Goal: Information Seeking & Learning: Understand process/instructions

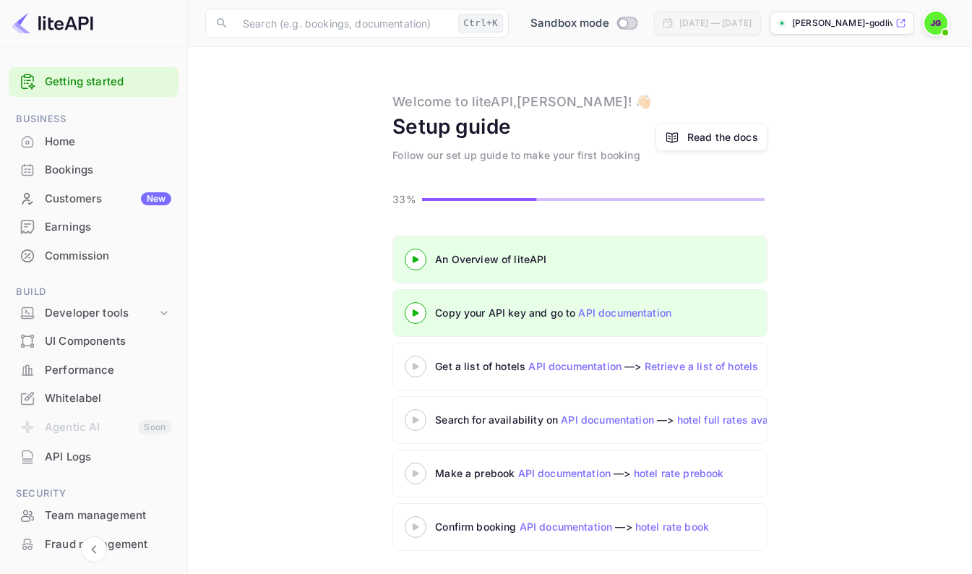
drag, startPoint x: 184, startPoint y: 353, endPoint x: 187, endPoint y: 468, distance: 115.7
click at [187, 468] on div "Getting started Business Home Bookings Customers New Earnings Commission Build …" at bounding box center [94, 306] width 188 height 519
click at [182, 492] on div "Getting started Business Home Bookings Customers New Earnings Commission Build …" at bounding box center [93, 369] width 187 height 616
click at [72, 140] on div "Home" at bounding box center [108, 142] width 126 height 17
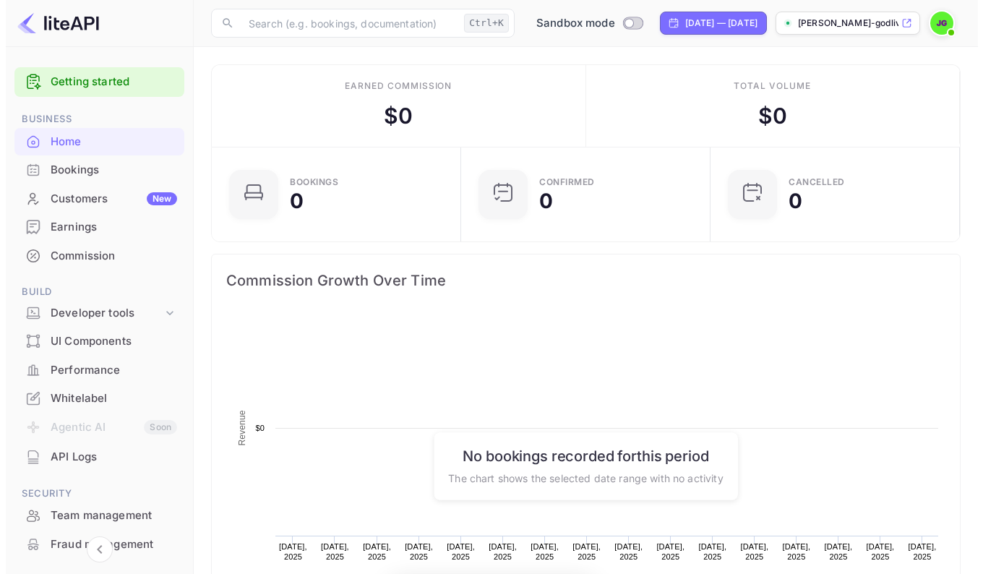
scroll to position [224, 230]
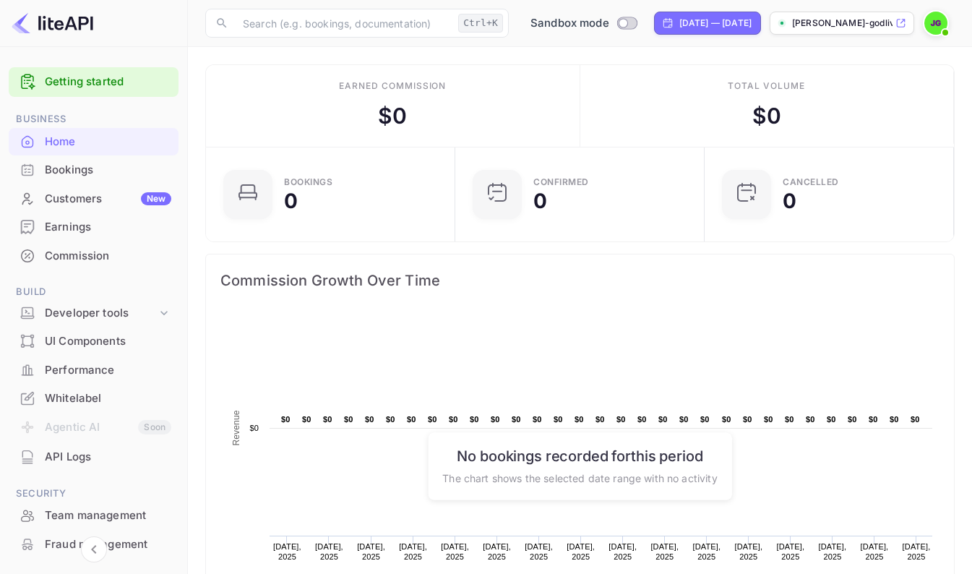
click at [60, 451] on div "API Logs" at bounding box center [108, 457] width 126 height 17
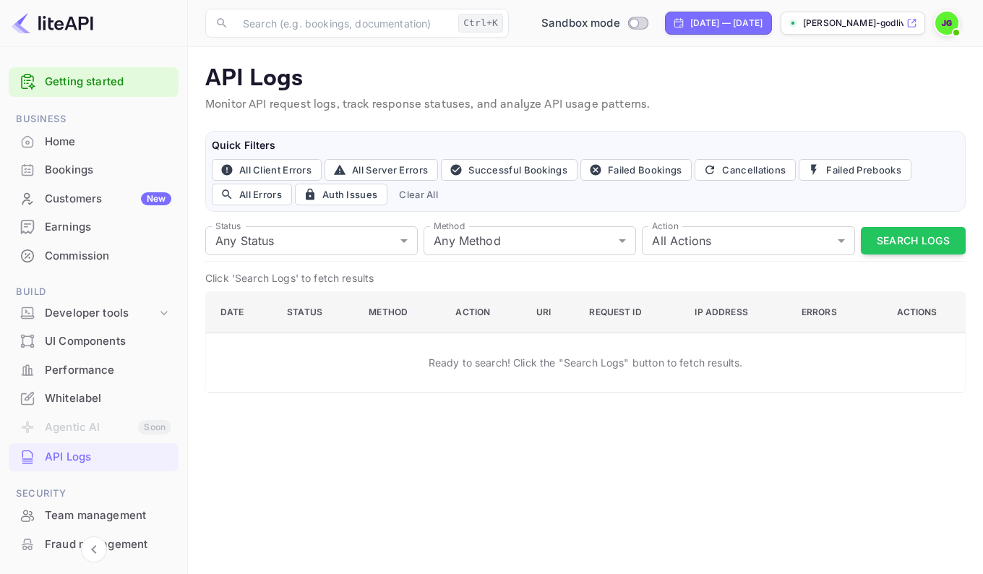
click at [260, 171] on button "All Client Errors" at bounding box center [267, 170] width 110 height 22
type input "4xx"
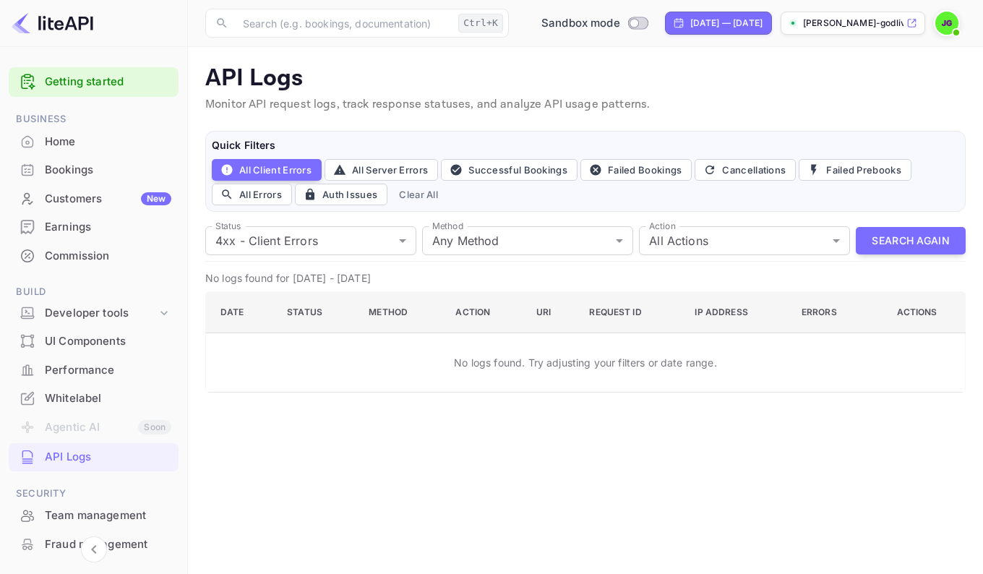
click at [949, 24] on img at bounding box center [946, 23] width 23 height 23
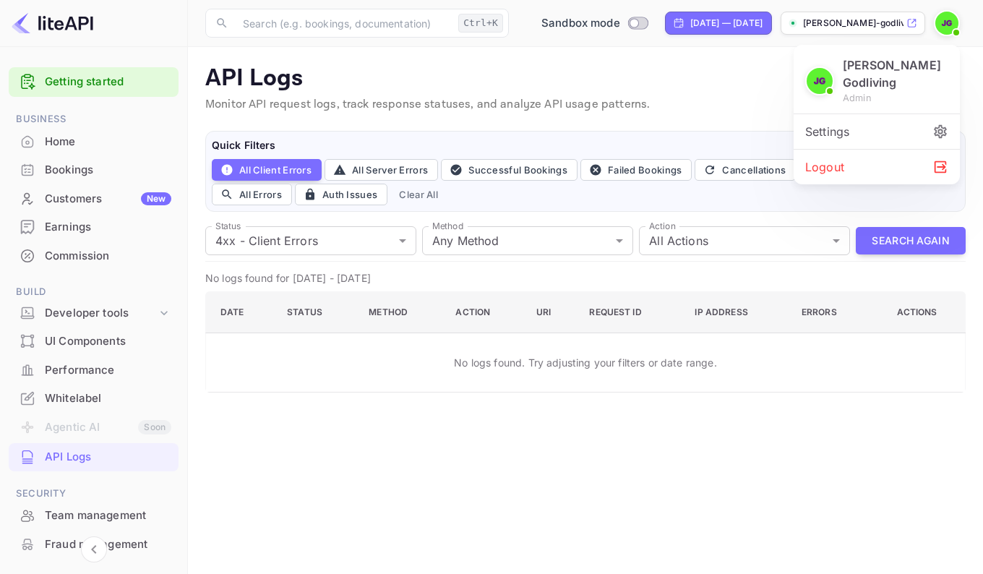
click at [941, 130] on icon at bounding box center [940, 131] width 13 height 13
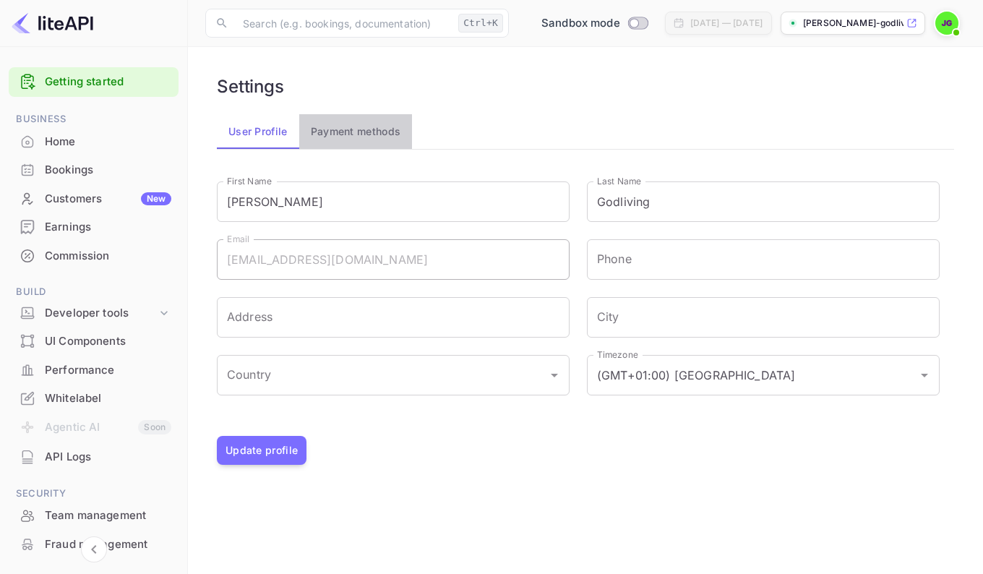
click at [369, 136] on button "Payment methods" at bounding box center [355, 131] width 113 height 35
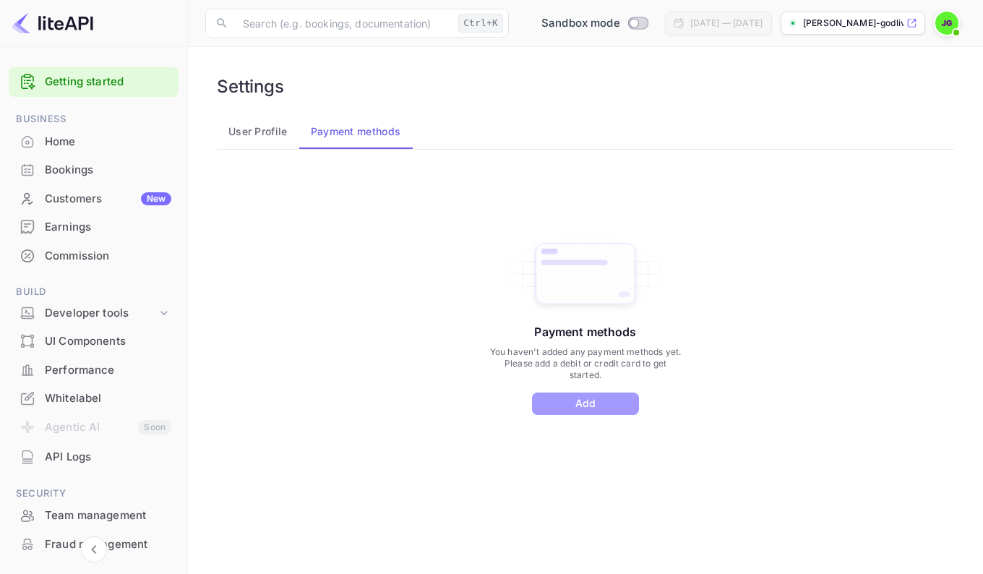
click at [589, 401] on button "Add" at bounding box center [585, 403] width 107 height 22
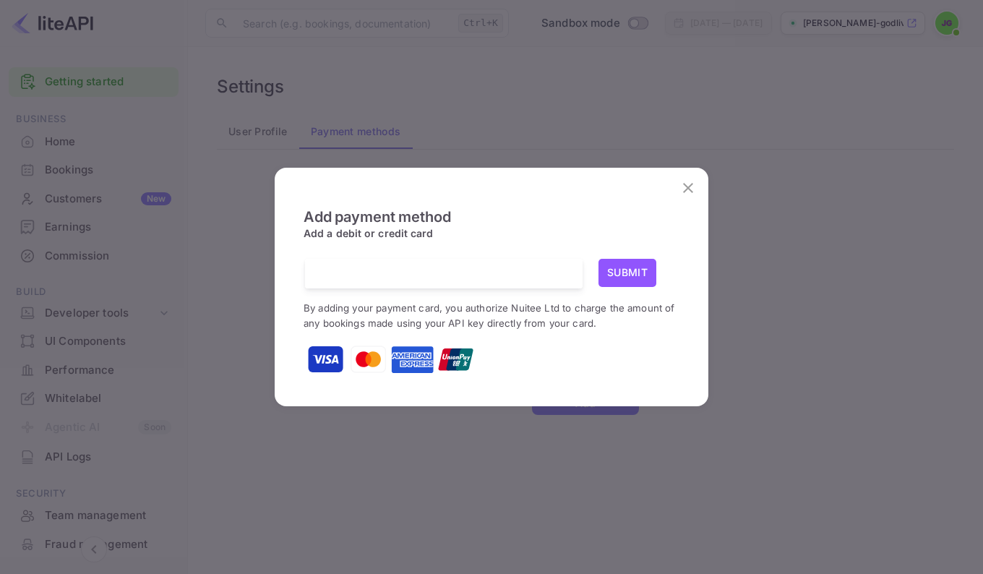
click at [690, 186] on icon "close" at bounding box center [688, 188] width 10 height 10
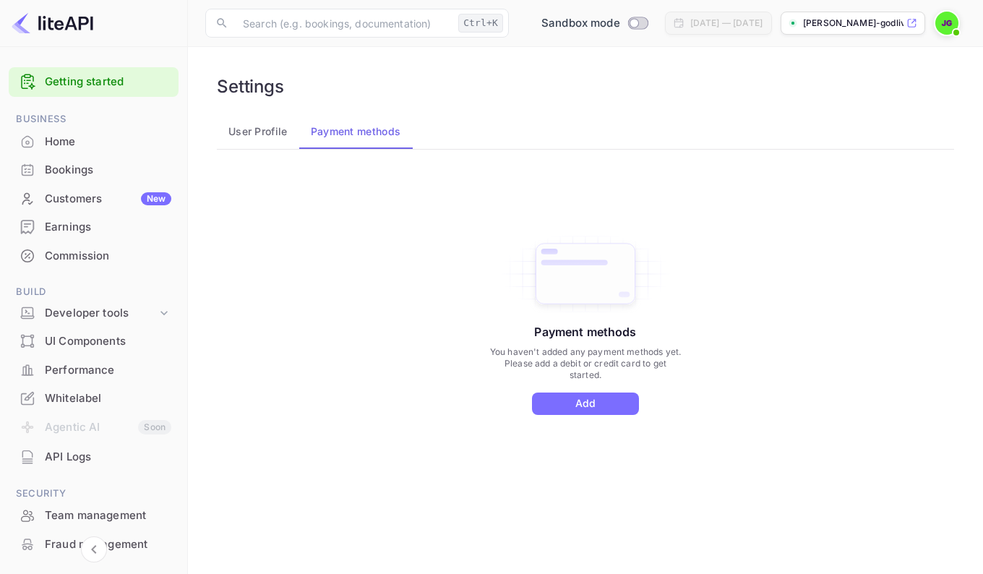
click at [918, 26] on div "[PERSON_NAME]-godliving-ftbs..." at bounding box center [853, 23] width 145 height 23
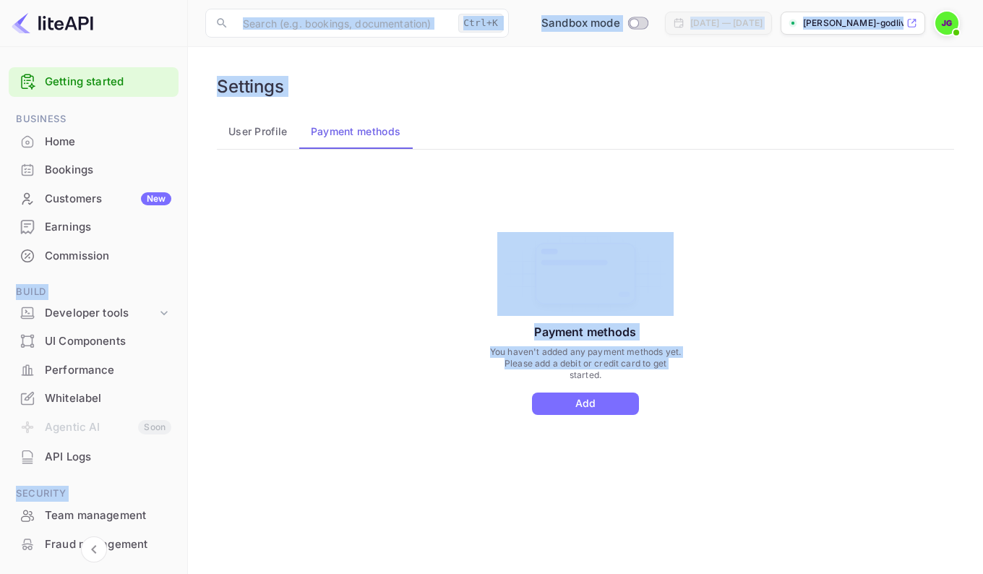
drag, startPoint x: 184, startPoint y: 236, endPoint x: 192, endPoint y: 411, distance: 175.8
click at [192, 411] on div "Getting started Business Home Bookings Customers New Earnings Commission Build …" at bounding box center [491, 287] width 983 height 574
drag, startPoint x: 192, startPoint y: 411, endPoint x: 286, endPoint y: 454, distance: 103.8
click at [286, 454] on div "Payment methods You haven't added any payment methods yet. Please add a debit o…" at bounding box center [586, 338] width 720 height 325
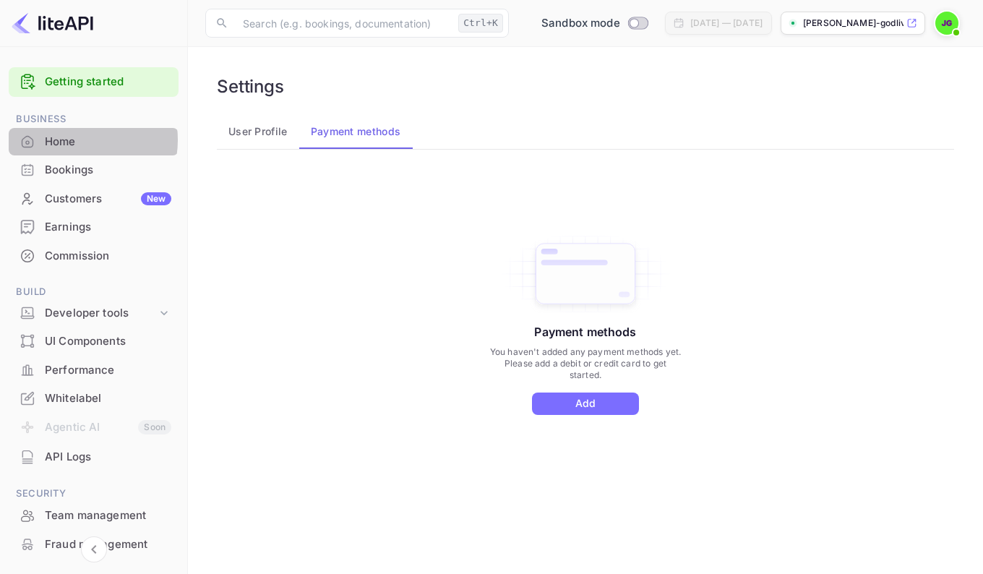
click at [69, 140] on div "Home" at bounding box center [108, 142] width 126 height 17
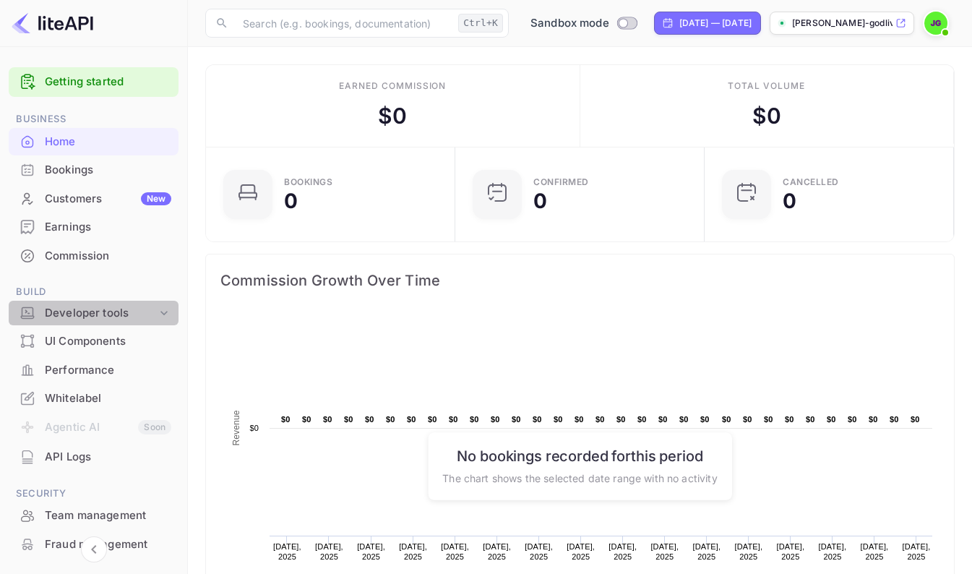
click at [167, 314] on icon at bounding box center [164, 313] width 14 height 14
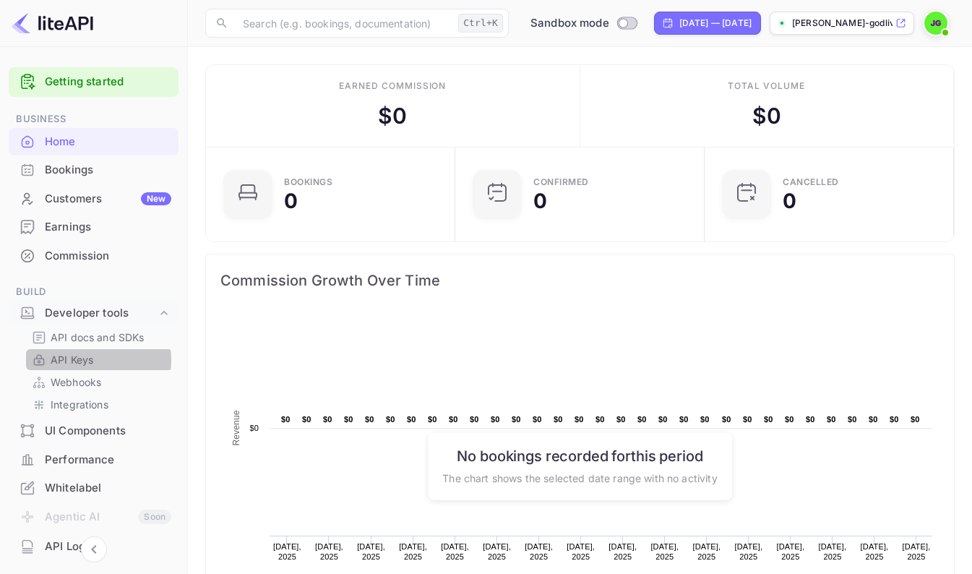
click at [81, 361] on p "API Keys" at bounding box center [72, 359] width 43 height 15
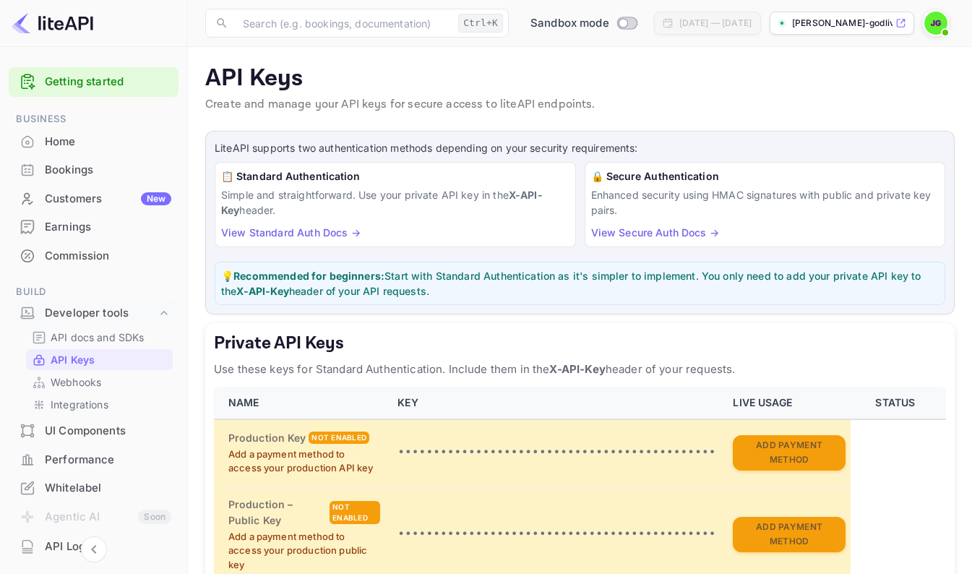
click at [271, 226] on link "View Standard Auth Docs →" at bounding box center [291, 232] width 140 height 12
click at [73, 403] on p "Integrations" at bounding box center [80, 404] width 58 height 15
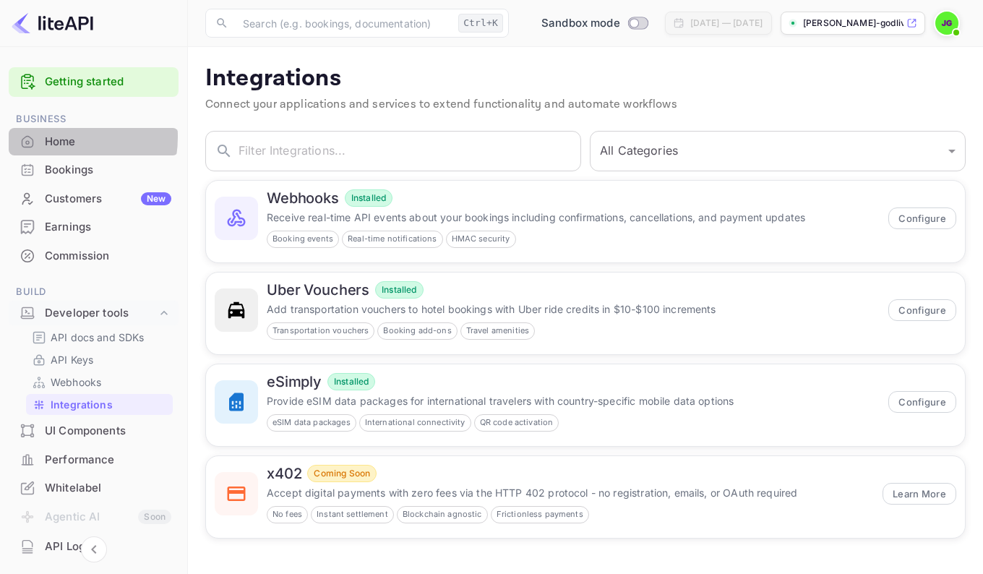
click at [59, 137] on div "Home" at bounding box center [108, 142] width 126 height 17
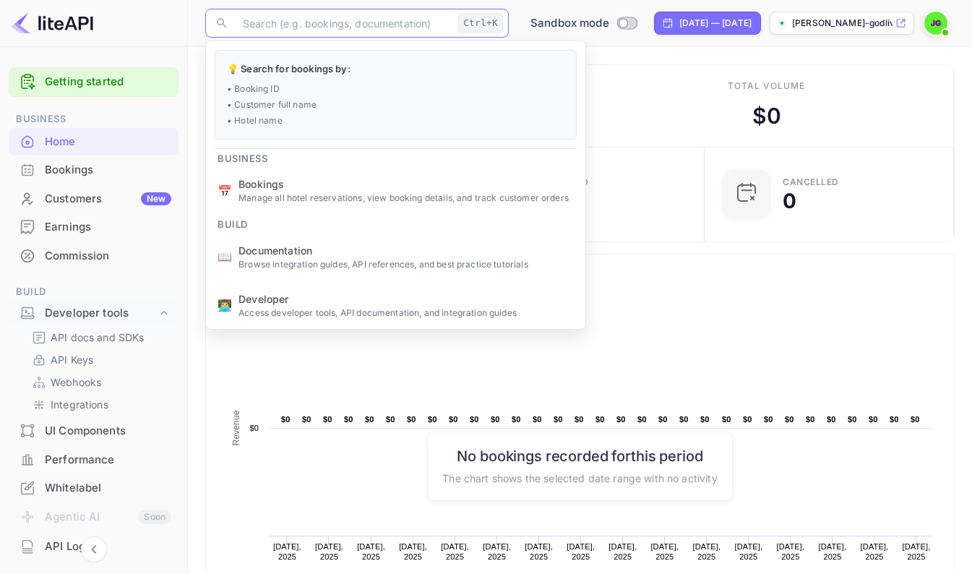
click at [292, 23] on input "text" at bounding box center [343, 23] width 218 height 29
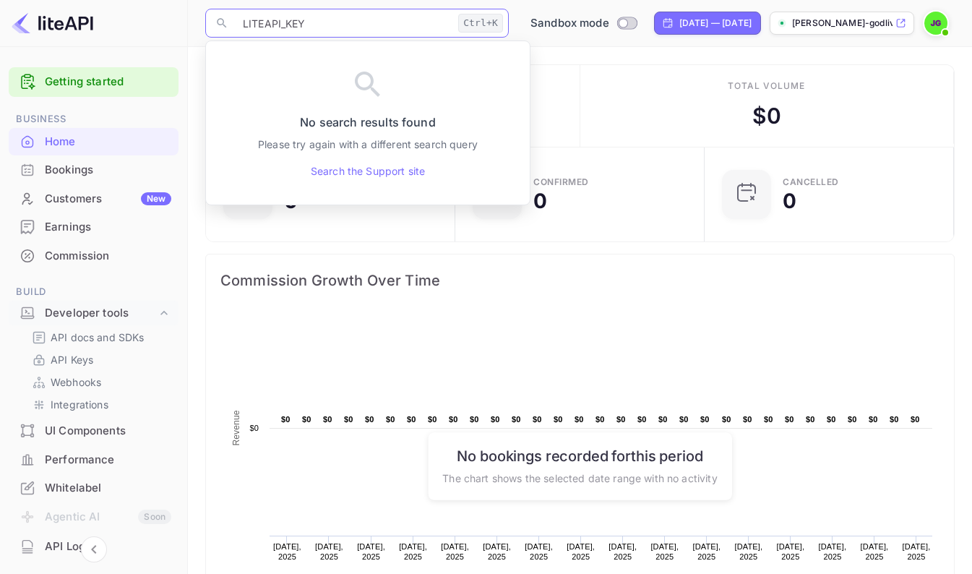
type input "LITEAPI_KEY"
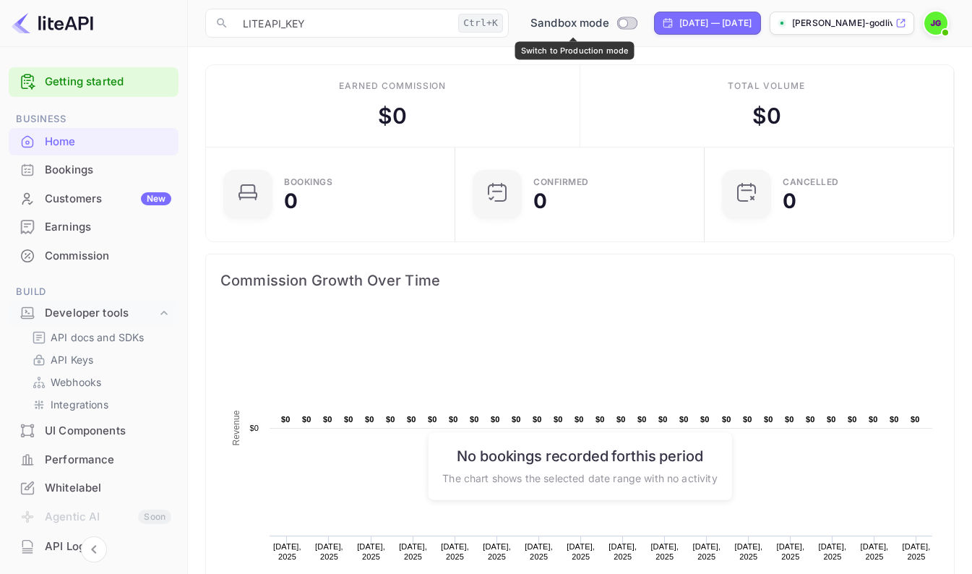
click at [621, 21] on input "Switch to Production mode" at bounding box center [623, 22] width 29 height 9
checkbox input "false"
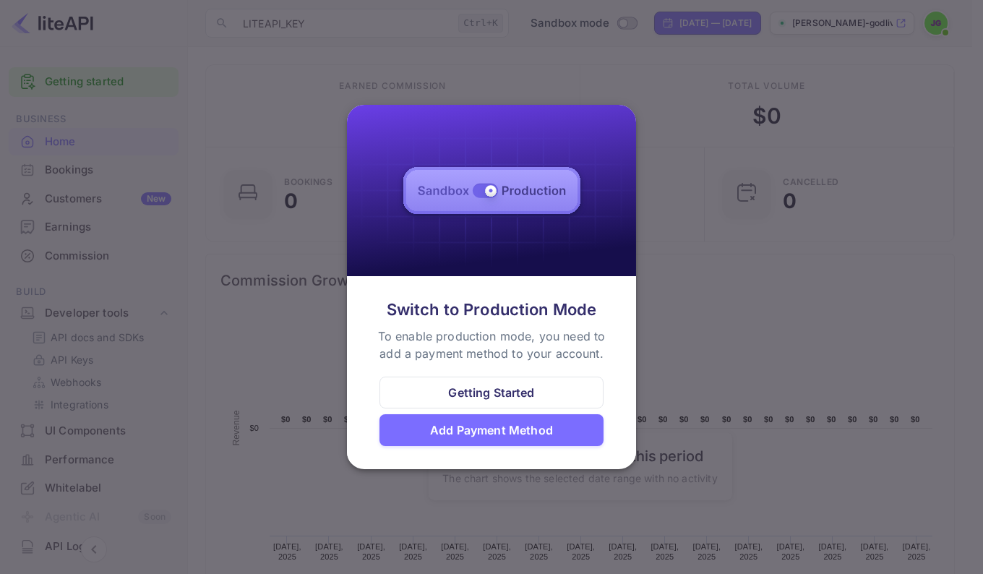
click at [519, 432] on div "Add Payment Method" at bounding box center [491, 429] width 123 height 17
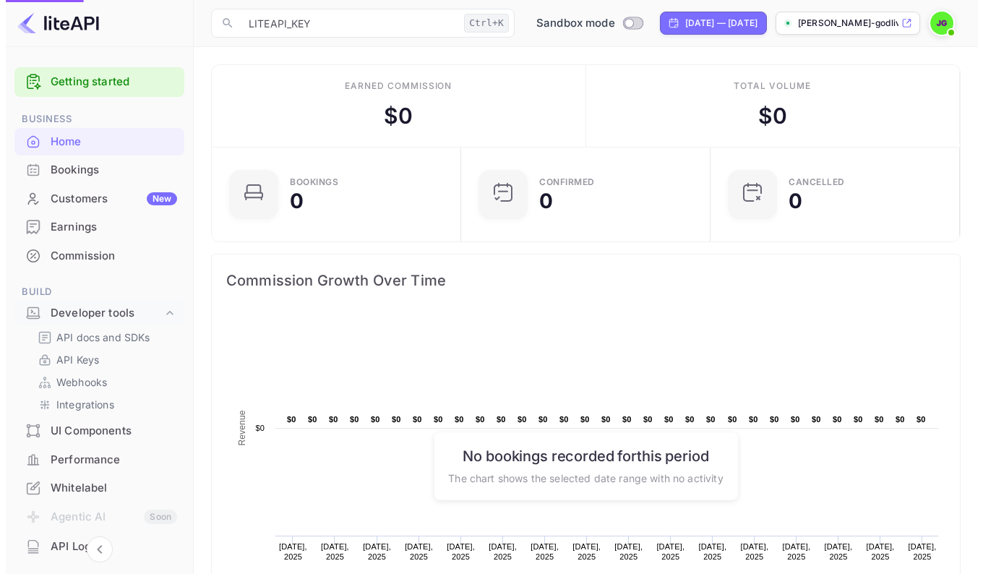
scroll to position [12, 12]
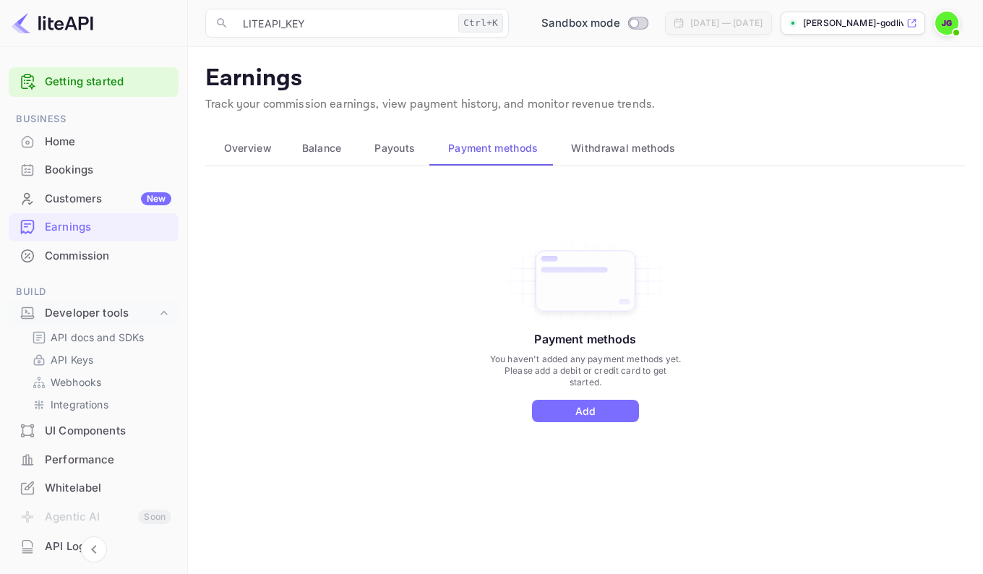
click at [604, 411] on button "Add" at bounding box center [585, 411] width 107 height 22
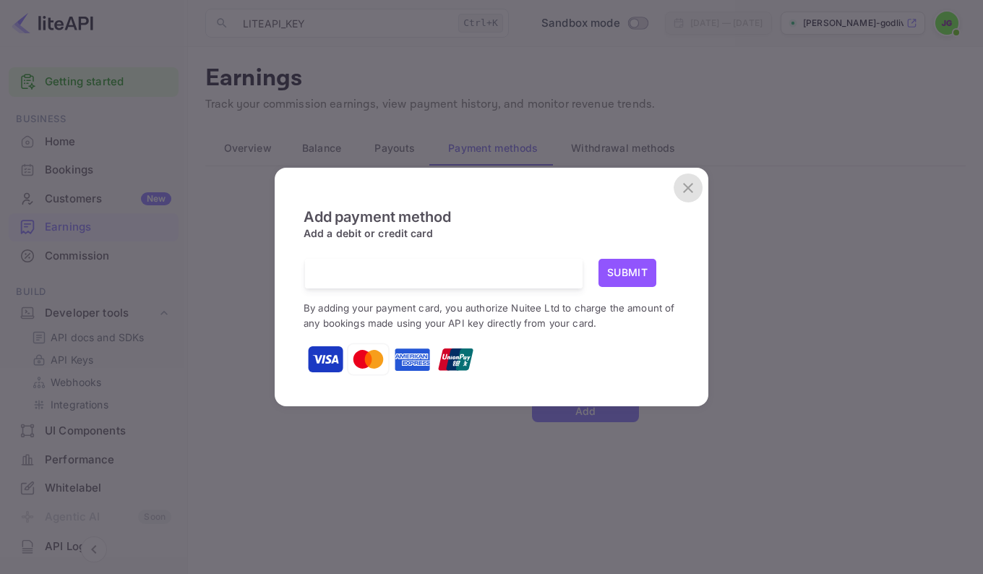
click at [690, 185] on icon "close" at bounding box center [688, 188] width 10 height 10
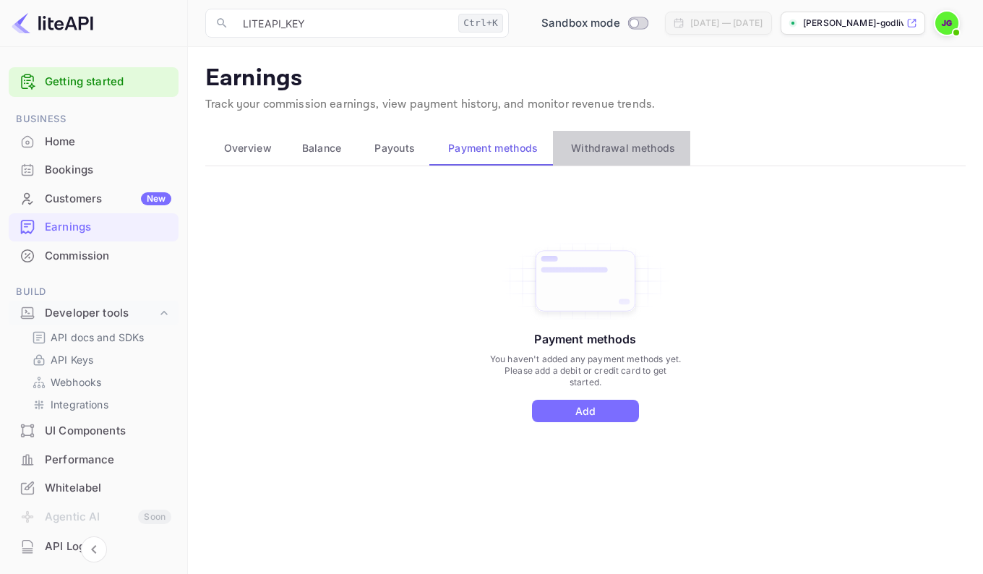
click at [609, 143] on span "Withdrawal methods" at bounding box center [623, 148] width 104 height 17
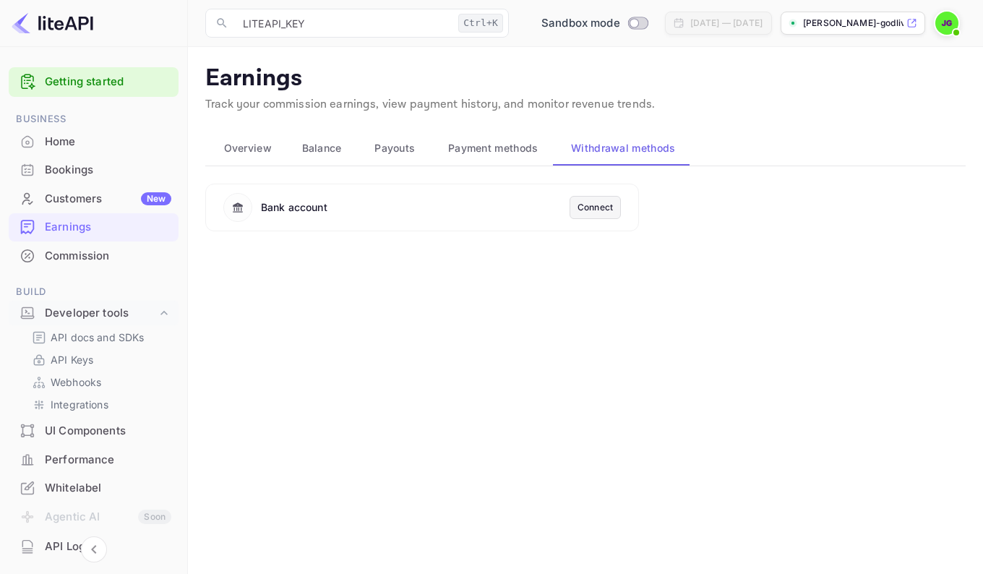
click at [597, 207] on div "Connect" at bounding box center [595, 207] width 35 height 13
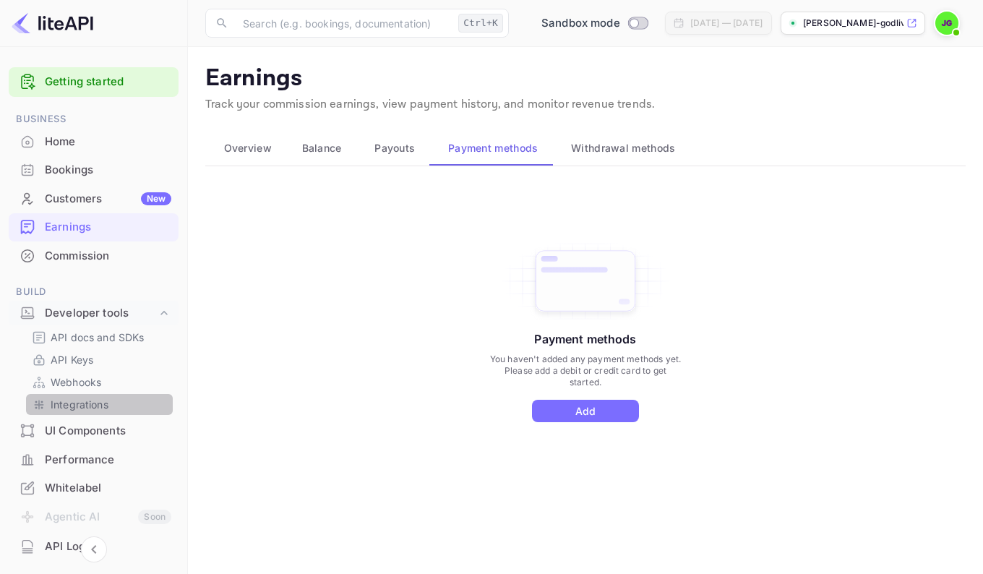
click at [100, 405] on p "Integrations" at bounding box center [80, 404] width 58 height 15
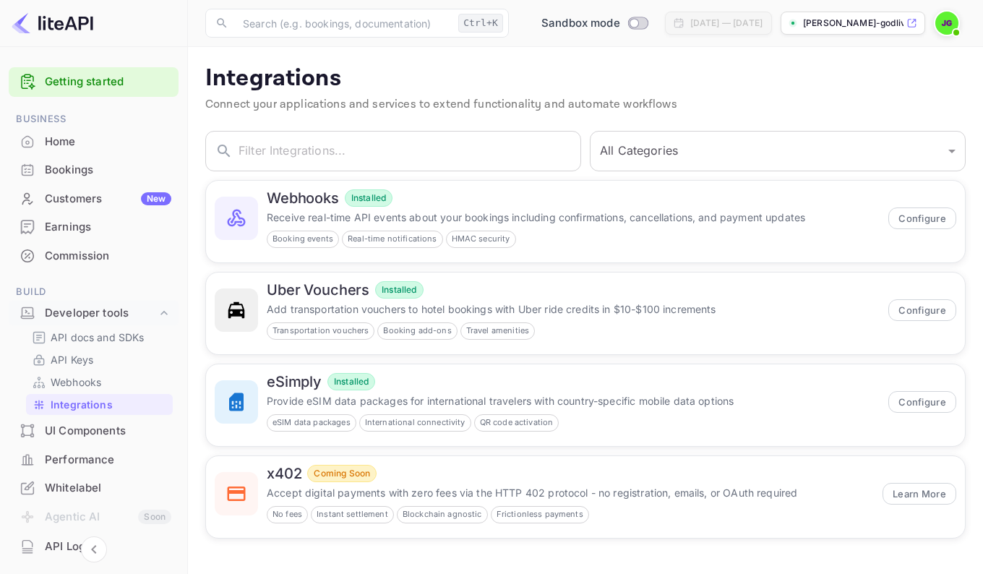
click at [100, 340] on p "API docs and SDKs" at bounding box center [98, 337] width 94 height 15
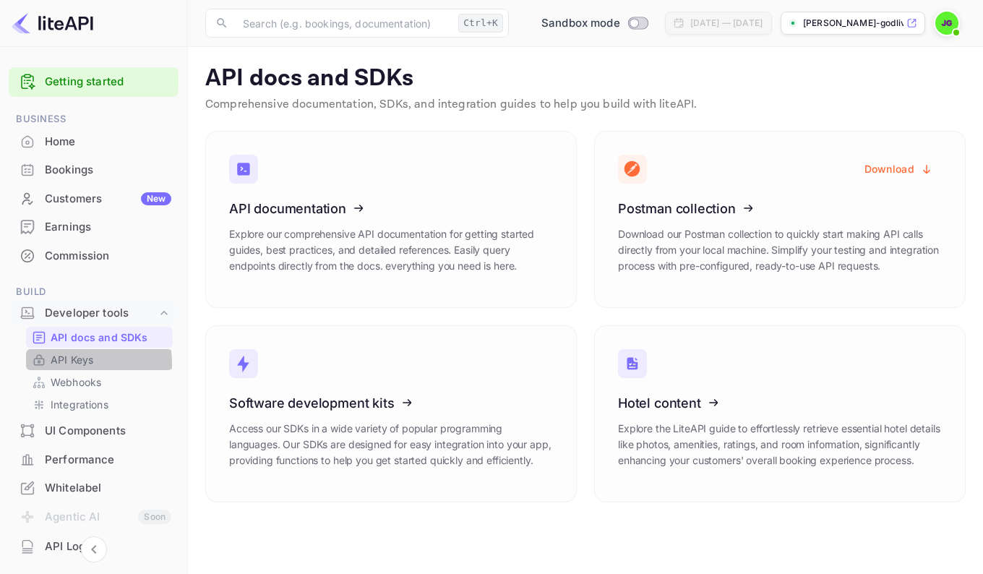
click at [70, 364] on p "API Keys" at bounding box center [72, 359] width 43 height 15
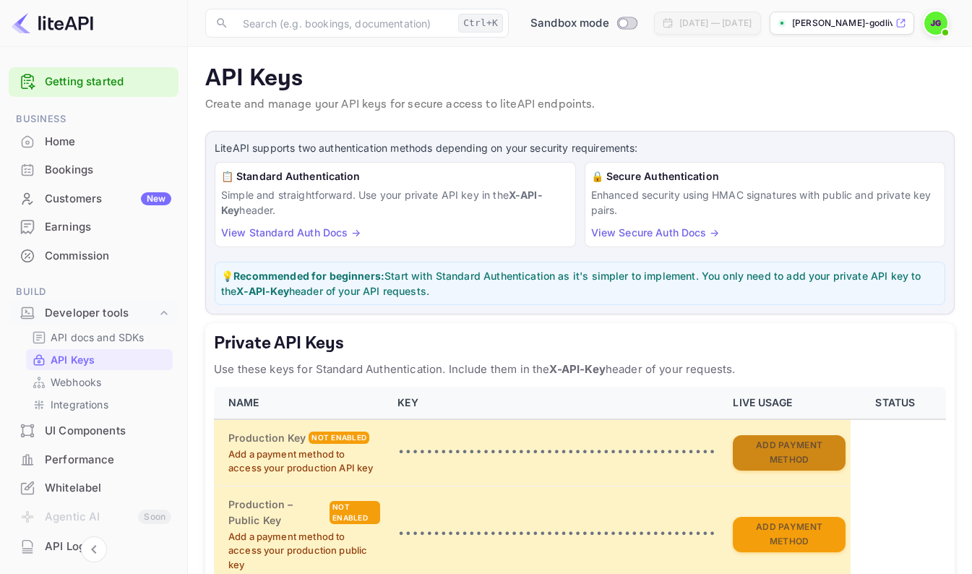
click at [798, 445] on button "Add Payment Method" at bounding box center [789, 452] width 112 height 35
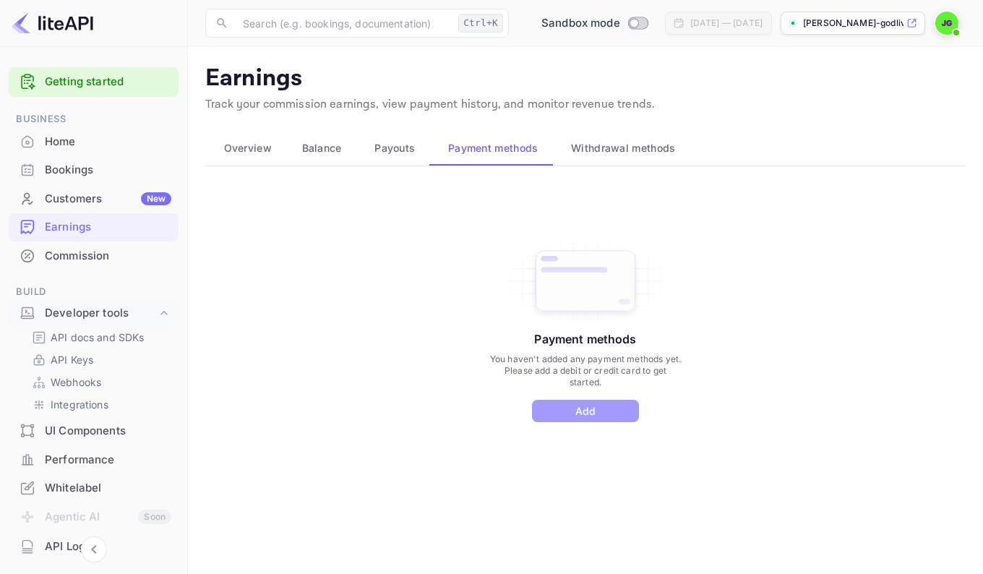
click at [595, 405] on button "Add" at bounding box center [585, 411] width 107 height 22
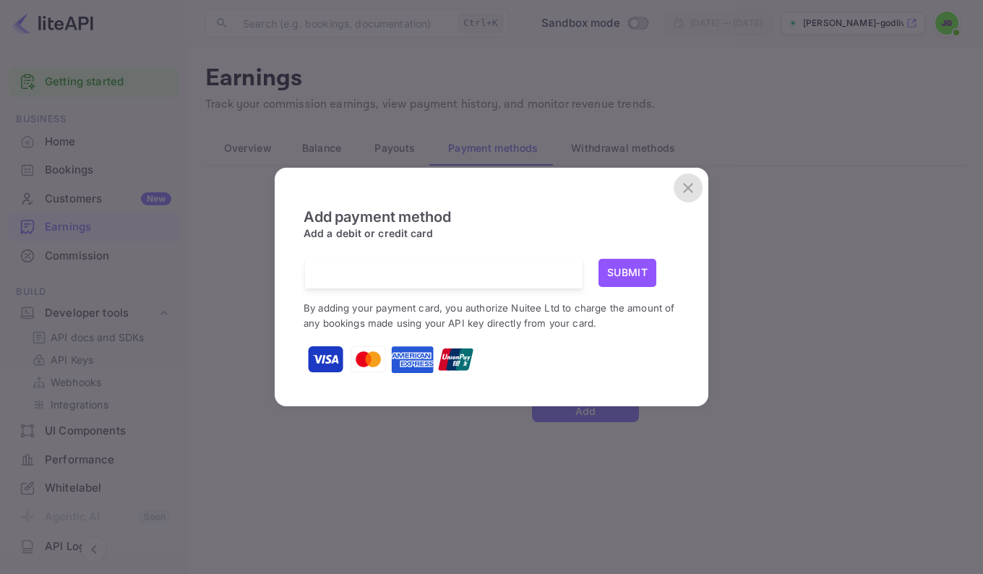
click at [695, 186] on icon "close" at bounding box center [687, 187] width 17 height 17
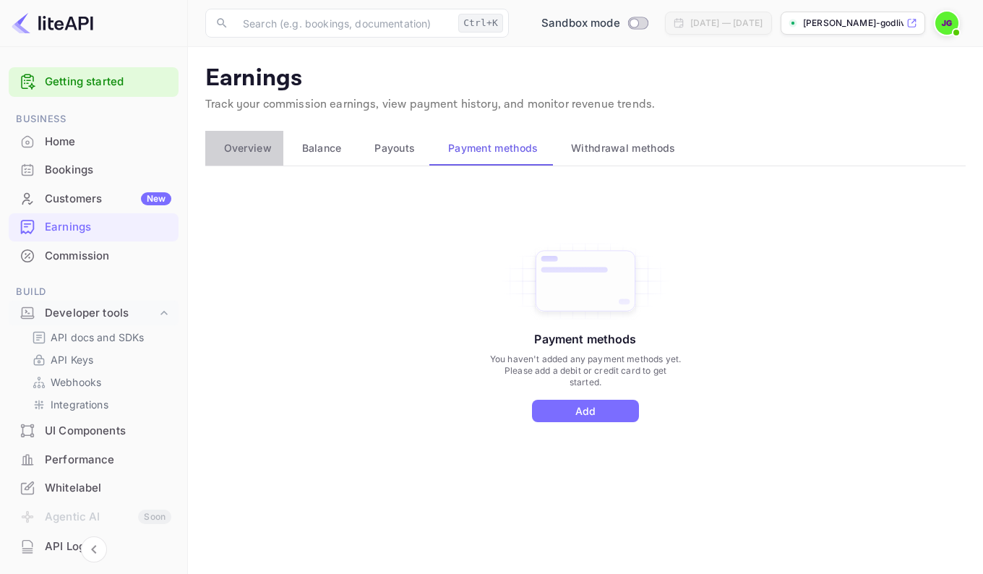
click at [258, 142] on span "Overview" at bounding box center [248, 148] width 48 height 17
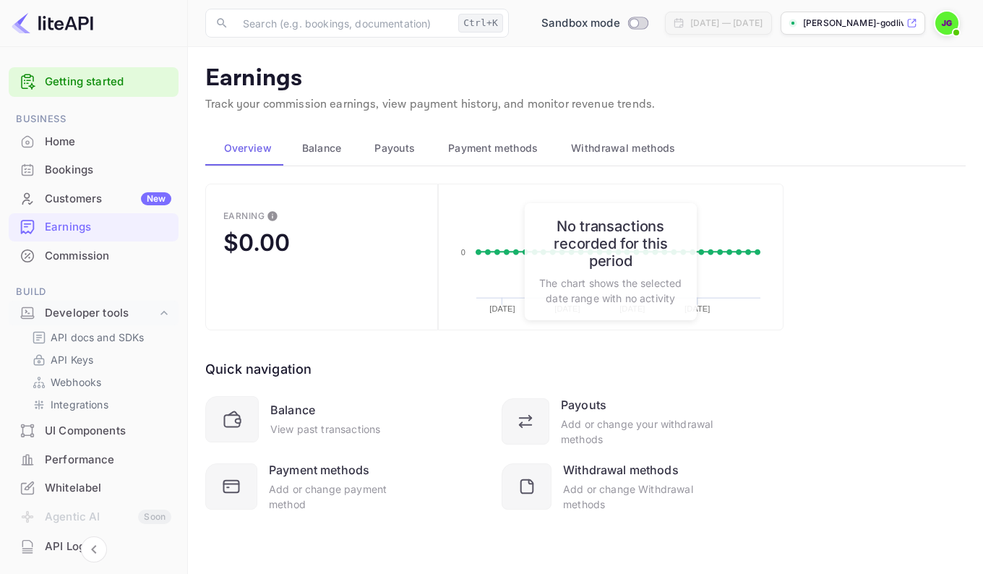
click at [948, 30] on img at bounding box center [946, 23] width 23 height 23
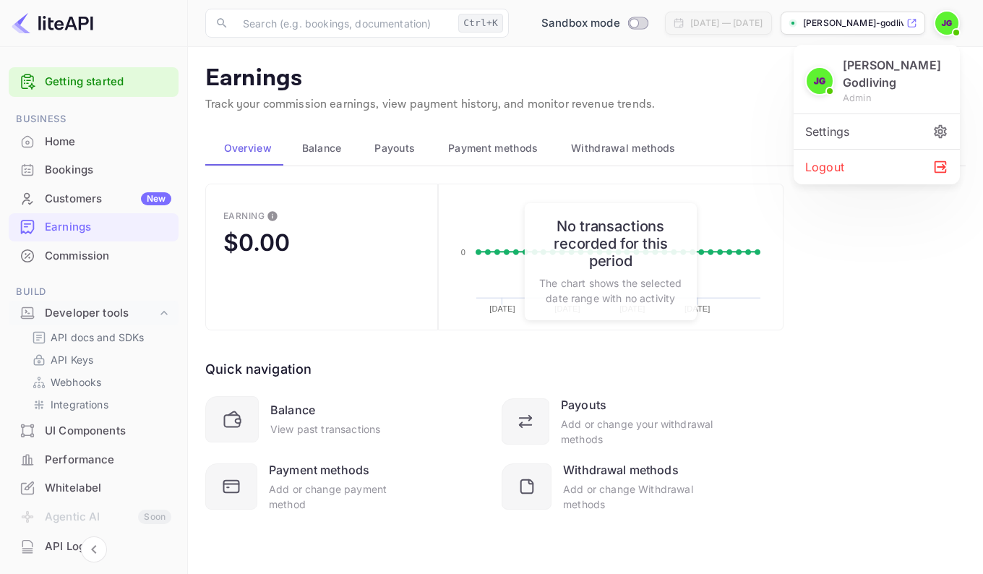
click at [940, 128] on icon at bounding box center [940, 132] width 16 height 16
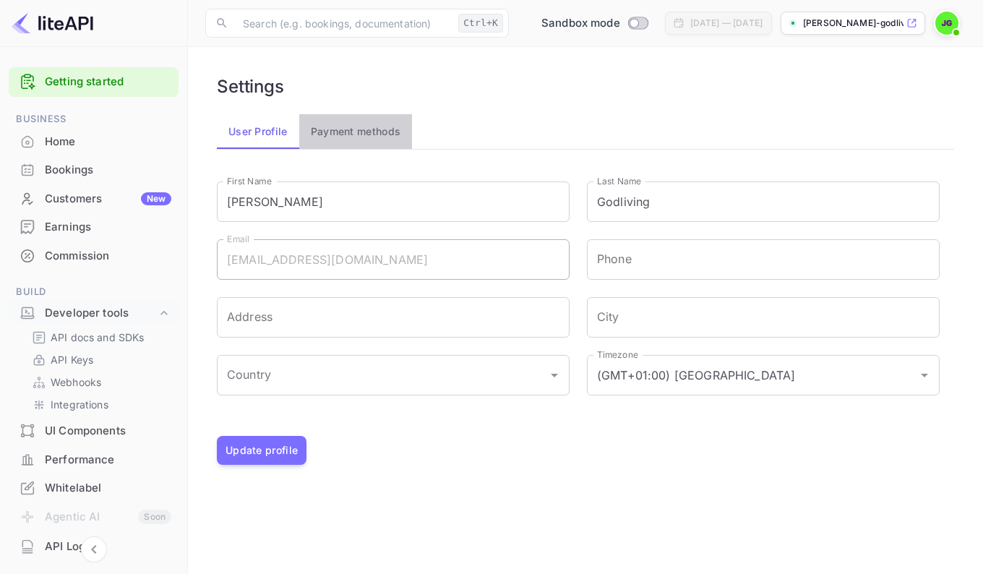
click at [371, 129] on button "Payment methods" at bounding box center [355, 131] width 113 height 35
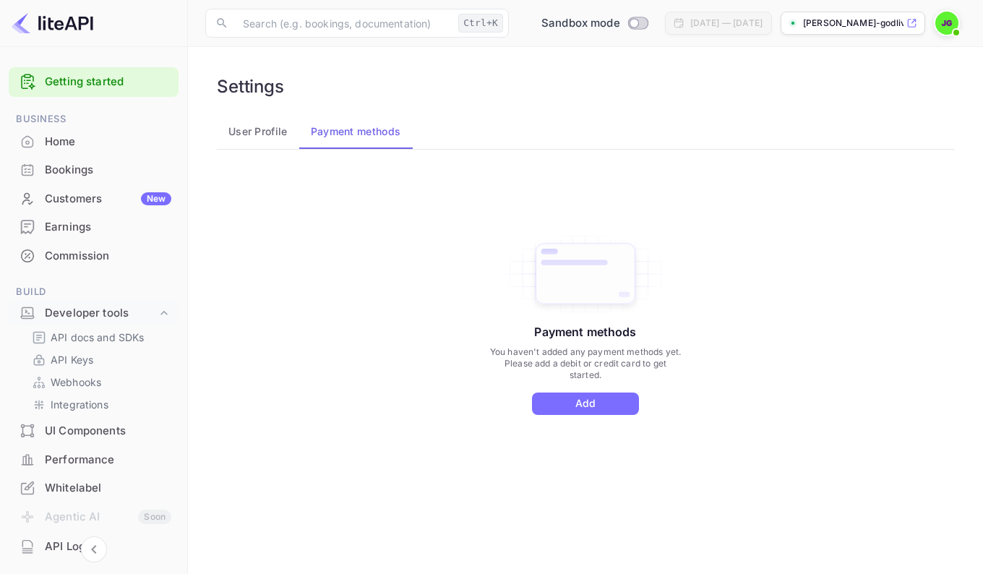
click at [267, 127] on button "User Profile" at bounding box center [258, 131] width 82 height 35
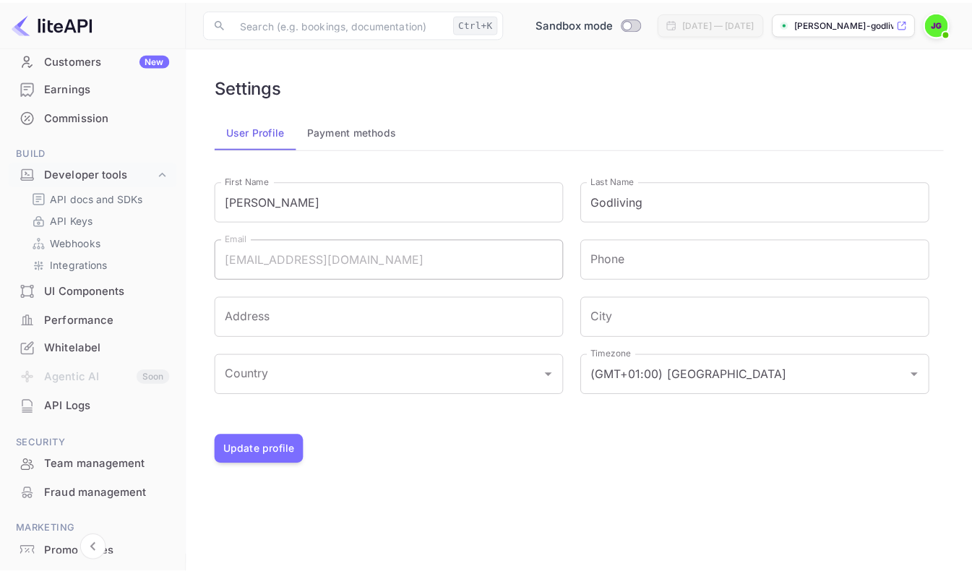
scroll to position [145, 0]
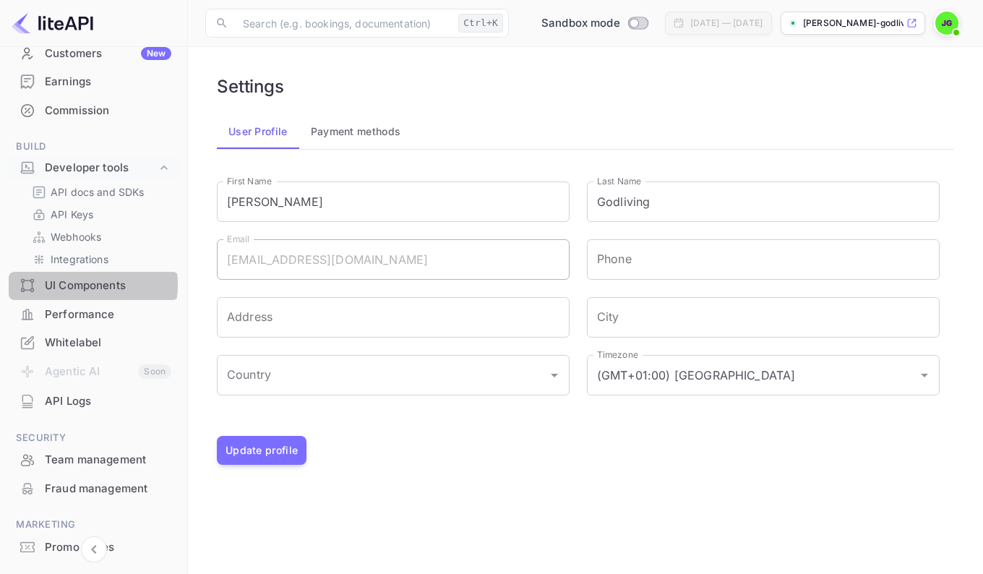
click at [82, 285] on div "UI Components" at bounding box center [108, 286] width 126 height 17
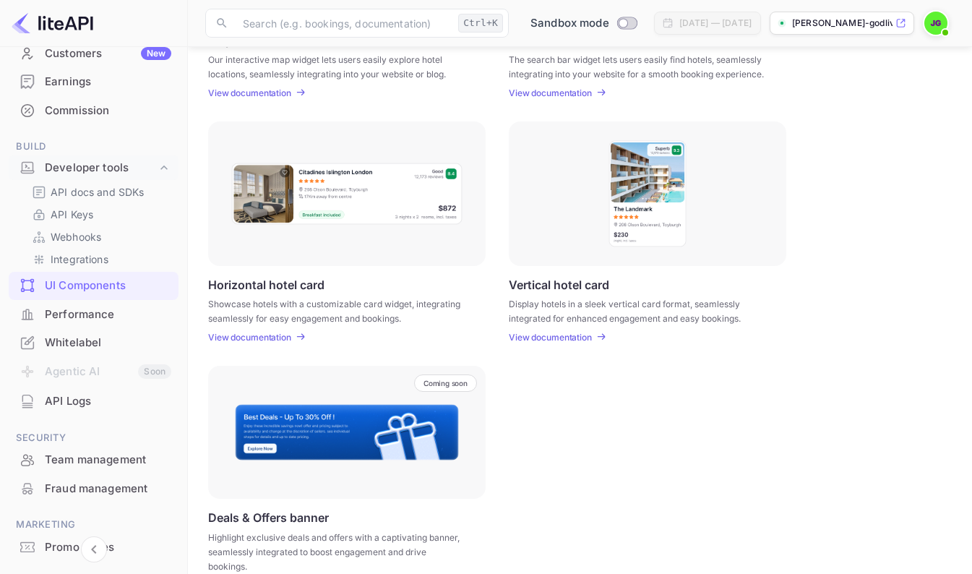
scroll to position [400, 0]
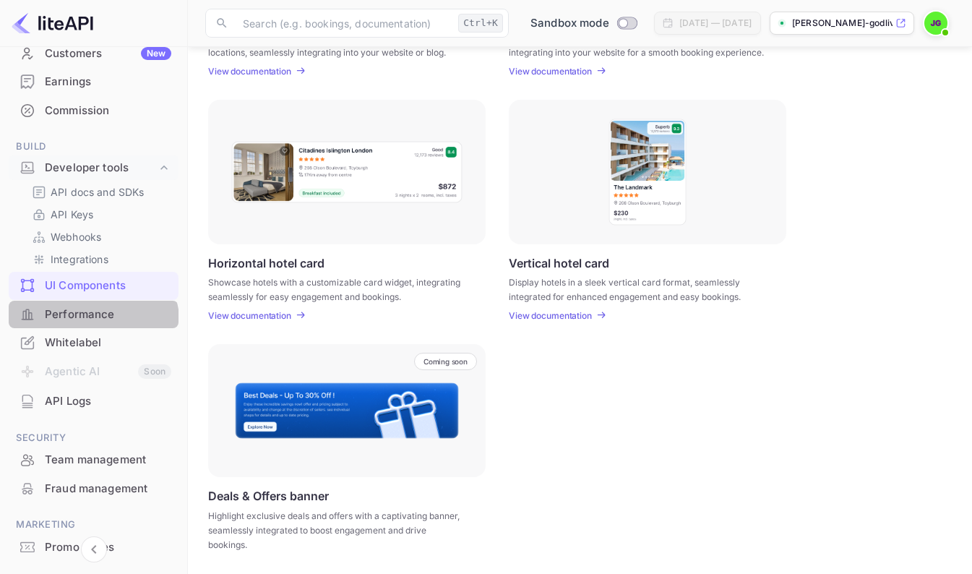
click at [85, 326] on div "Performance" at bounding box center [94, 315] width 170 height 28
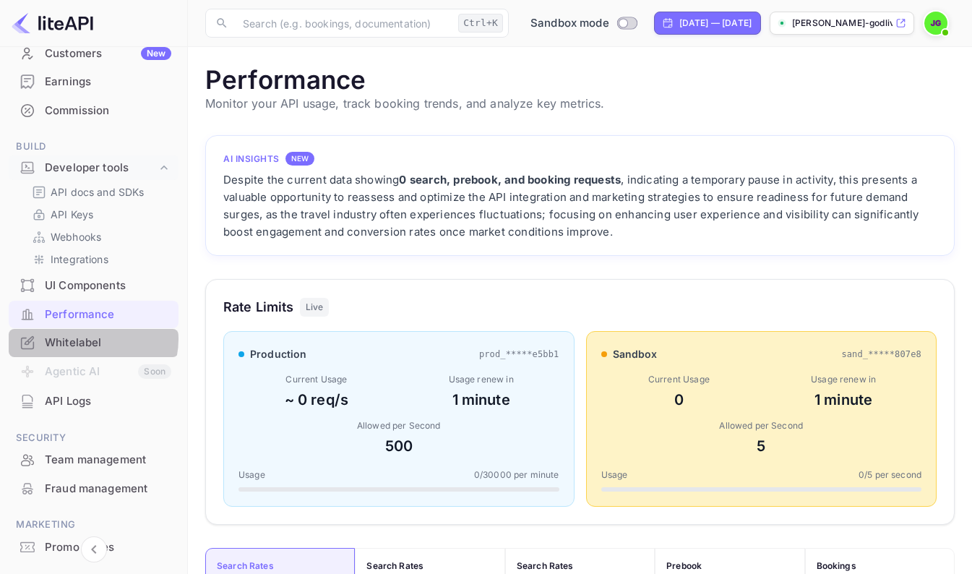
click at [90, 339] on div "Whitelabel" at bounding box center [108, 343] width 126 height 17
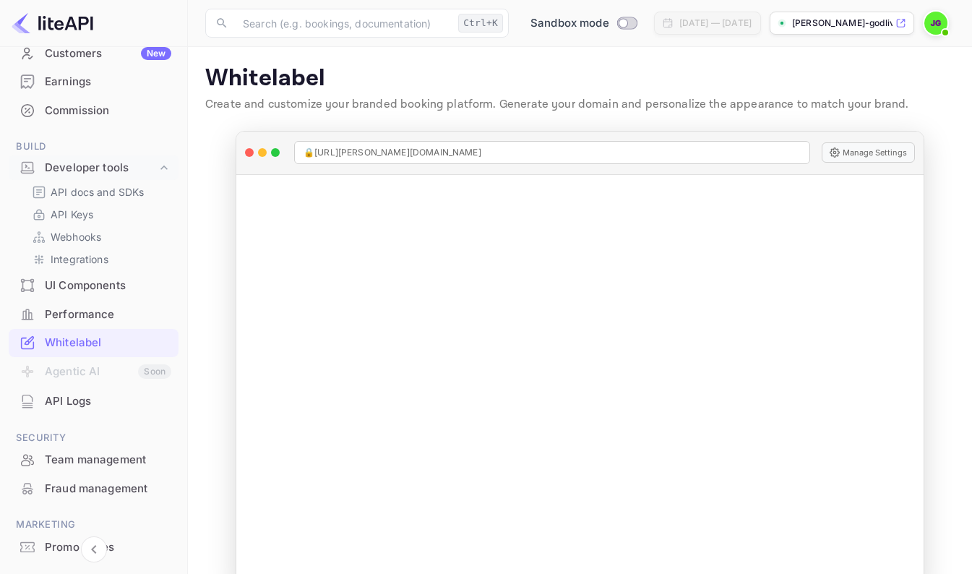
click at [184, 159] on div "Getting started Business Home Bookings Customers New Earnings Commission Build …" at bounding box center [93, 268] width 187 height 705
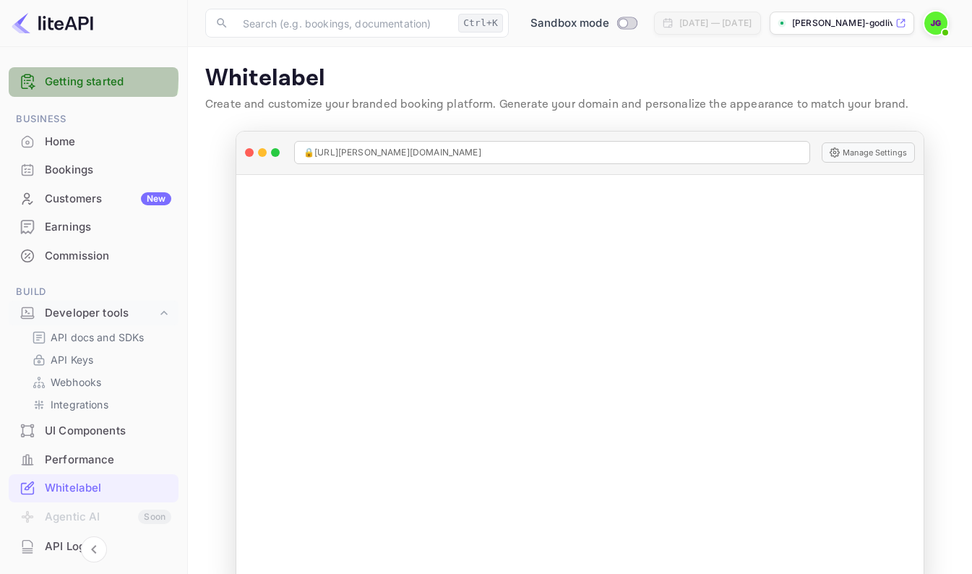
click at [87, 79] on link "Getting started" at bounding box center [108, 82] width 126 height 17
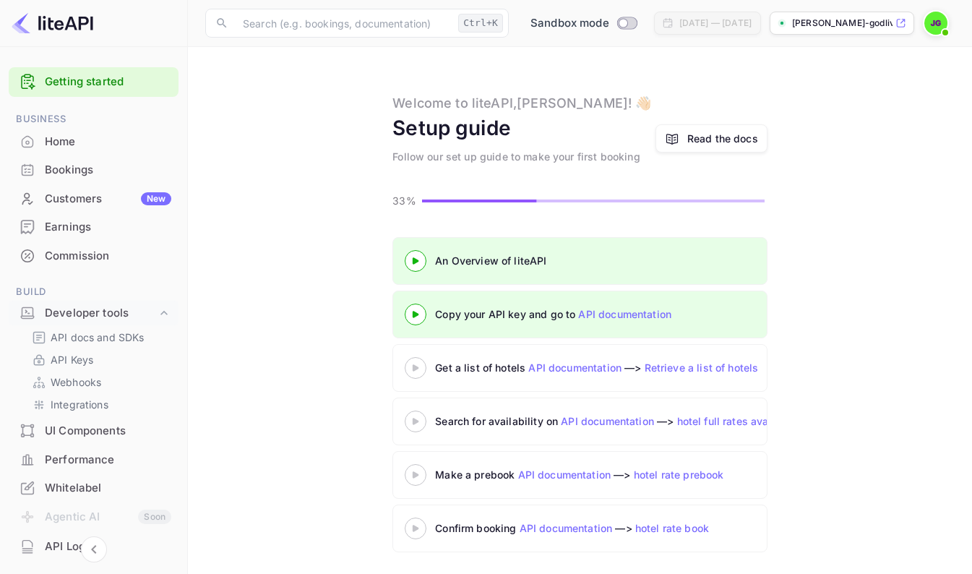
click at [607, 315] on link "API documentation" at bounding box center [624, 314] width 93 height 12
click at [674, 373] on link "Retrieve a list of hotels" at bounding box center [702, 367] width 114 height 12
click at [665, 476] on link "hotel rate prebook" at bounding box center [679, 474] width 90 height 12
click at [244, 26] on input "text" at bounding box center [343, 23] width 218 height 29
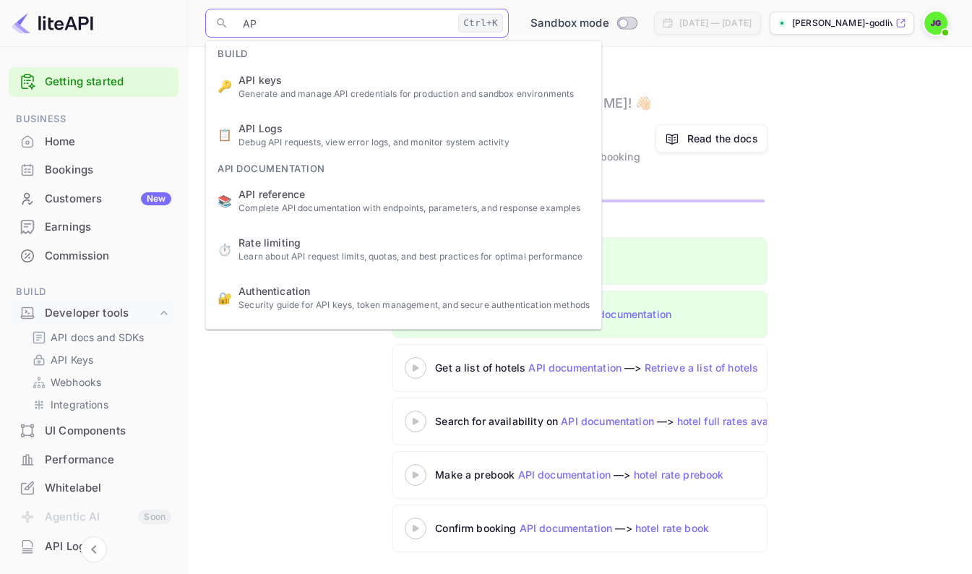
type input "API"
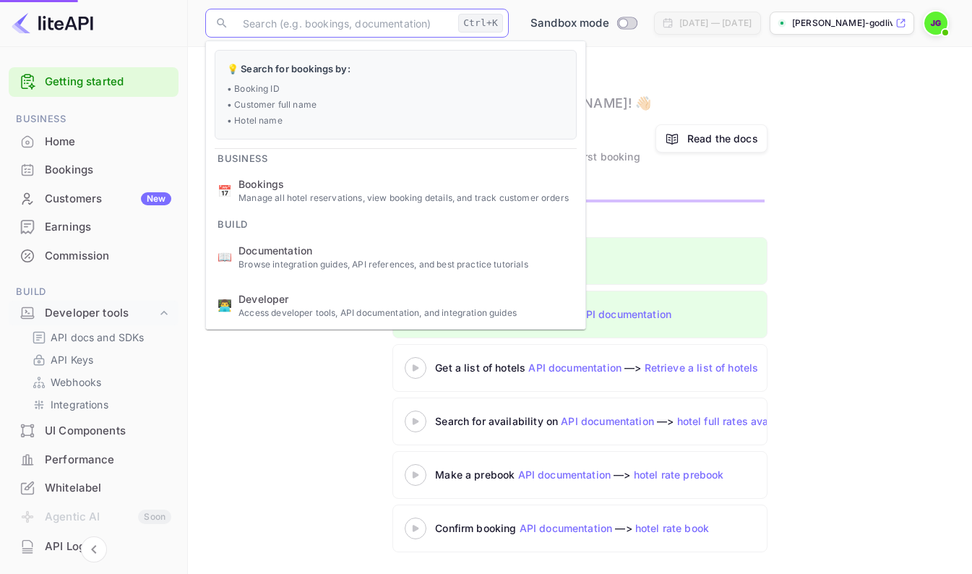
click at [356, 139] on ul "💡 Search for bookings by: • Booking ID • Customer full name • Hotel name Busine…" at bounding box center [395, 259] width 379 height 437
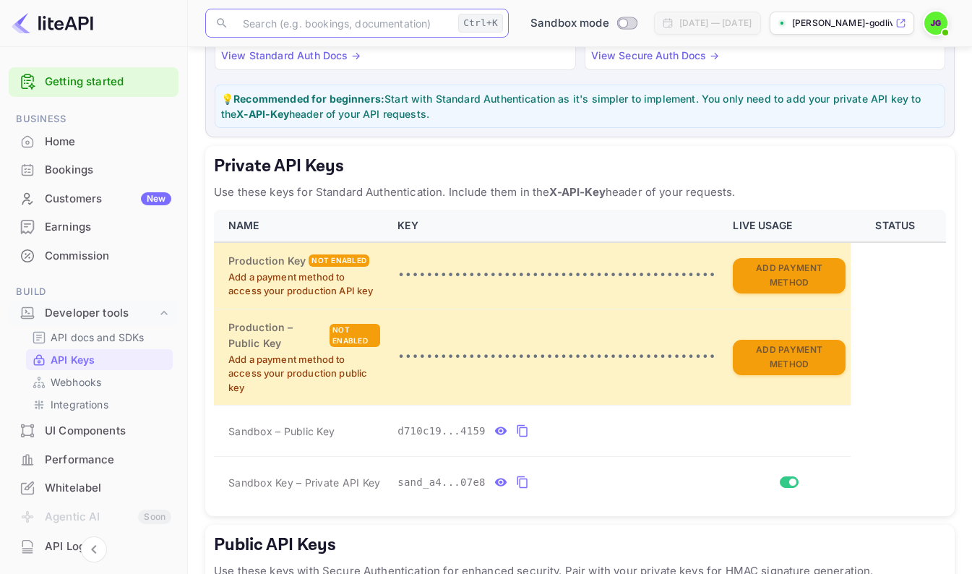
scroll to position [354, 0]
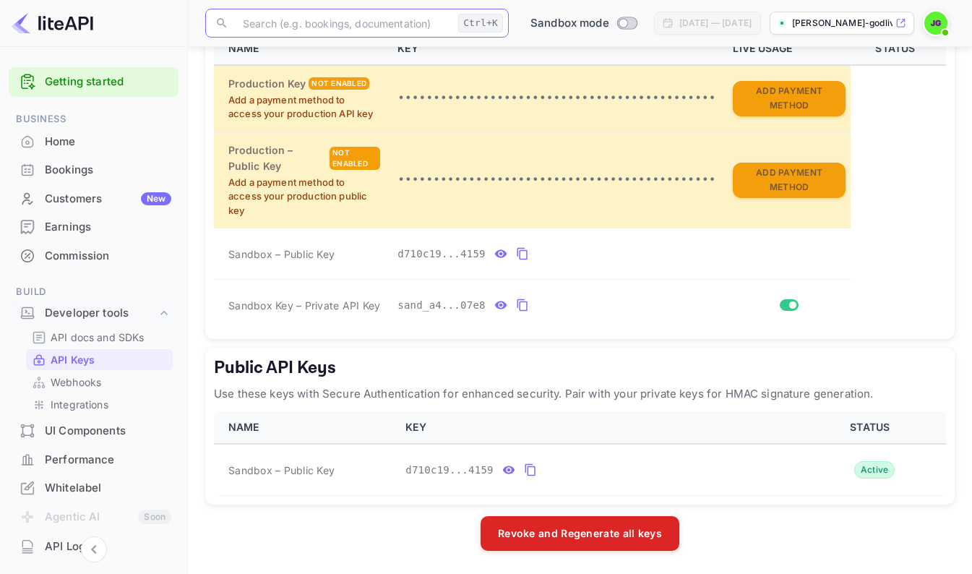
click at [503, 466] on icon "public api keys table" at bounding box center [509, 470] width 12 height 8
click at [519, 306] on icon "private api keys table" at bounding box center [522, 305] width 10 height 12
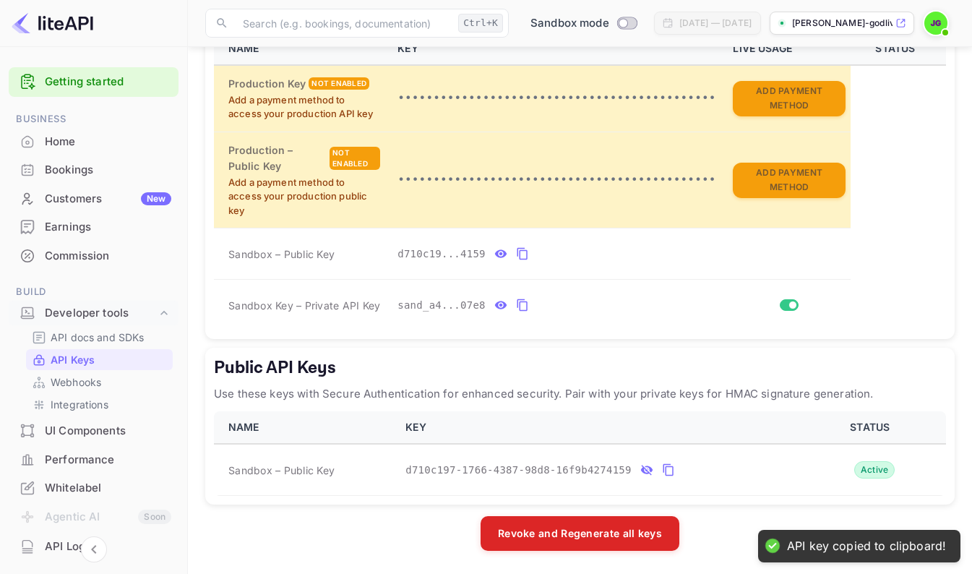
click at [494, 303] on icon "private api keys table" at bounding box center [500, 304] width 13 height 17
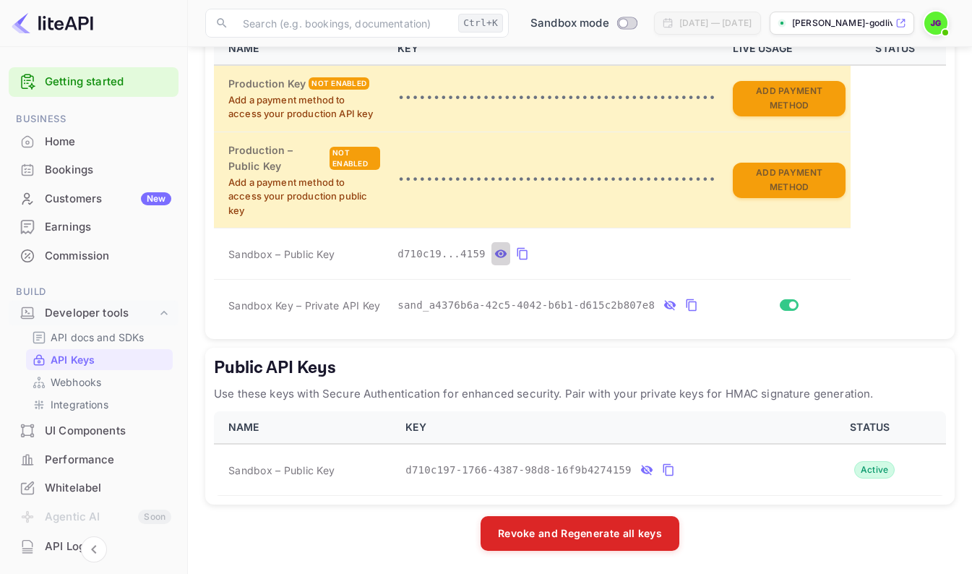
click at [495, 254] on icon "private api keys table" at bounding box center [501, 254] width 12 height 8
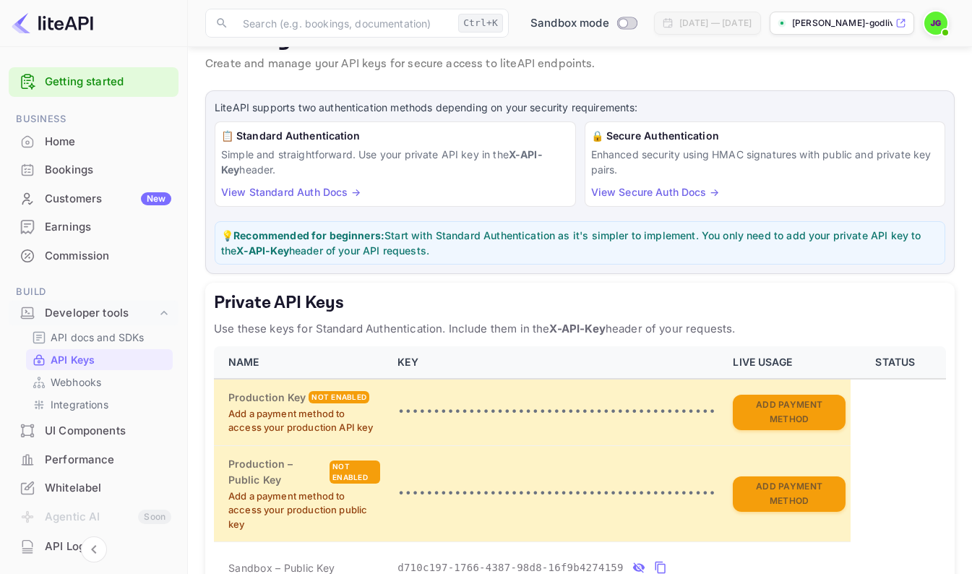
scroll to position [40, 0]
click at [308, 189] on link "View Standard Auth Docs →" at bounding box center [291, 192] width 140 height 12
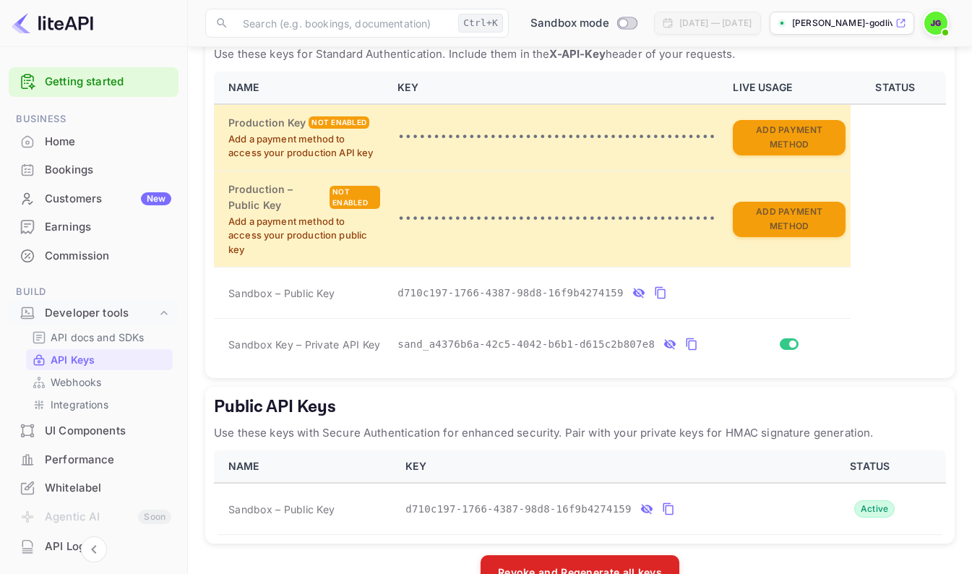
scroll to position [354, 0]
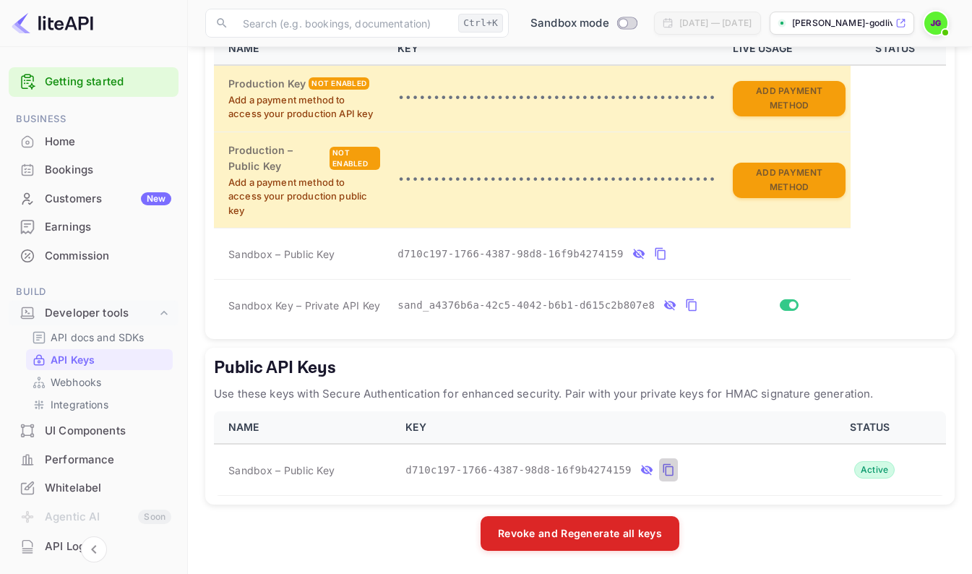
click at [662, 471] on icon "public api keys table" at bounding box center [668, 469] width 13 height 17
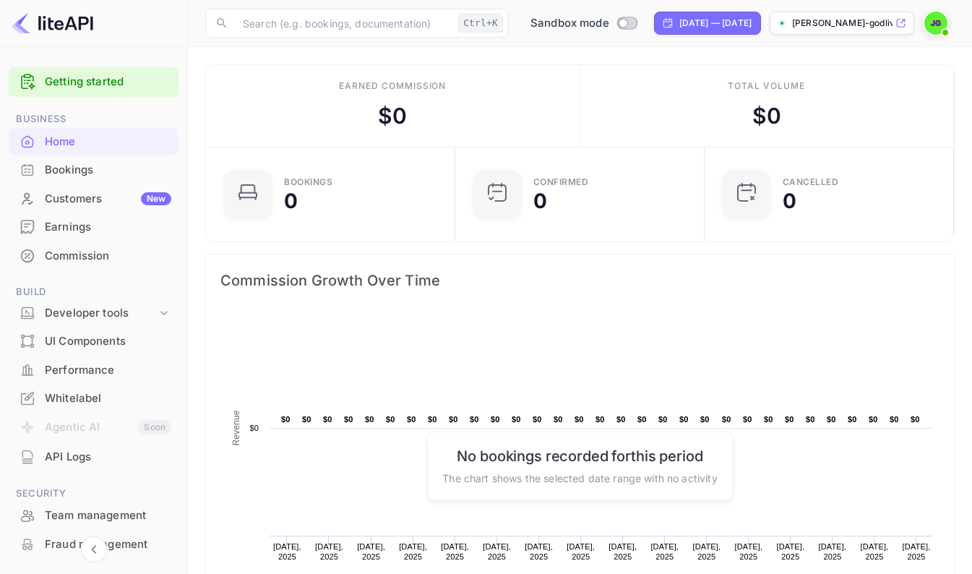
scroll to position [224, 230]
